Goal: Task Accomplishment & Management: Manage account settings

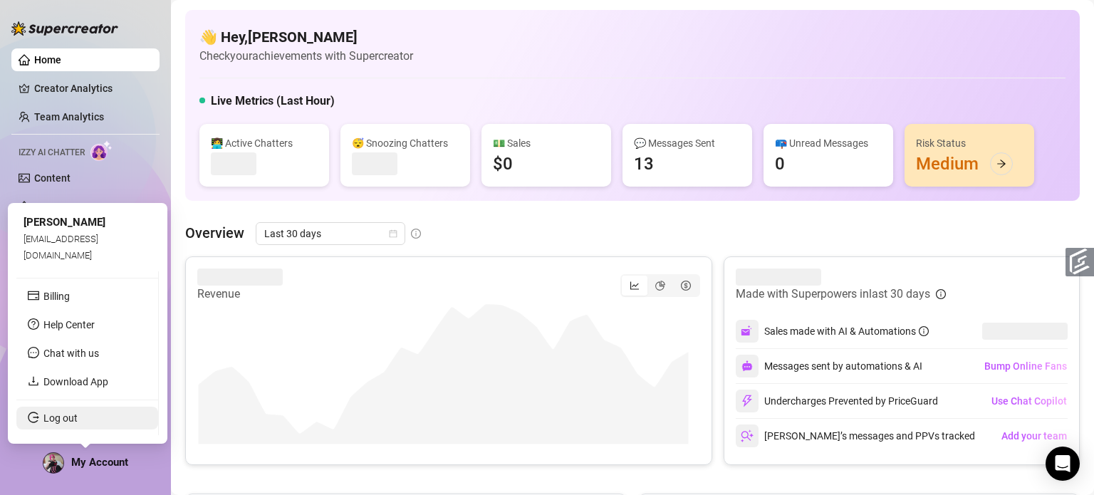
click at [74, 416] on link "Log out" at bounding box center [60, 417] width 34 height 11
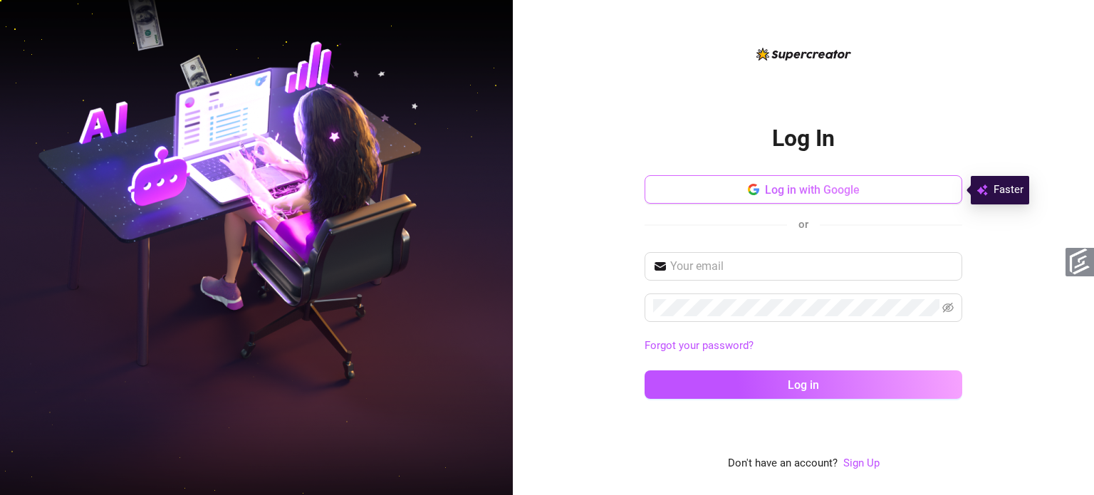
click at [787, 190] on span "Log in with Google" at bounding box center [812, 190] width 95 height 14
